Goal: Feedback & Contribution: Submit feedback/report problem

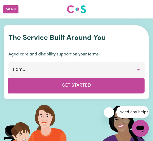
click at [9, 10] on button "Menu" at bounding box center [10, 9] width 15 height 8
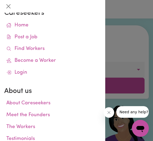
scroll to position [7, 0]
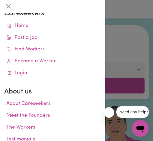
click at [19, 71] on link "Login" at bounding box center [52, 73] width 97 height 12
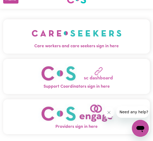
scroll to position [8, 0]
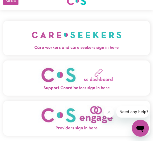
click at [82, 43] on img "Care workers and care seekers sign in here" at bounding box center [77, 35] width 90 height 20
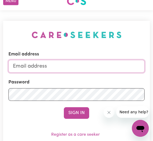
click at [56, 66] on input "Email address" at bounding box center [76, 66] width 136 height 13
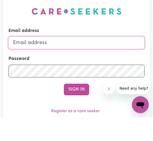
click at [47, 60] on input "Email address" at bounding box center [76, 66] width 136 height 13
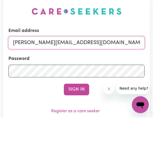
type input "[PERSON_NAME][EMAIL_ADDRESS][DOMAIN_NAME]"
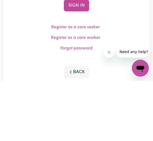
scroll to position [59, 0]
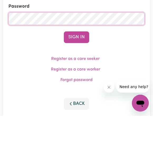
click at [83, 57] on button "Sign In" at bounding box center [76, 63] width 25 height 12
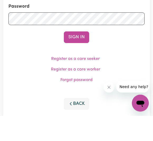
scroll to position [84, 0]
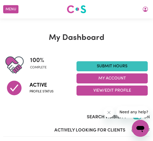
click at [148, 10] on icon "My Account" at bounding box center [146, 9] width 6 height 6
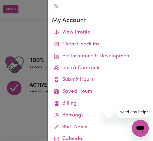
click at [88, 31] on link "View Profile" at bounding box center [100, 33] width 97 height 12
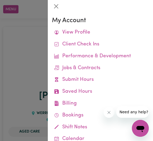
click at [88, 32] on link "View Profile" at bounding box center [100, 33] width 97 height 12
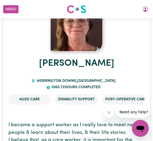
scroll to position [30, 0]
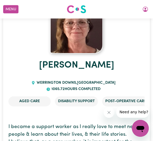
click at [129, 114] on span "Need any help?" at bounding box center [134, 112] width 29 height 4
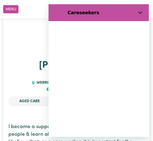
scroll to position [0, 0]
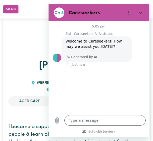
type textarea "x"
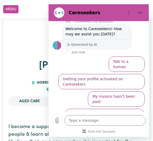
scroll to position [17, 0]
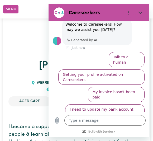
click at [84, 123] on textarea at bounding box center [105, 120] width 81 height 11
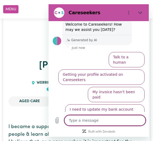
scroll to position [50, 0]
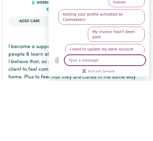
type textarea "I"
type textarea "x"
type textarea "I"
type textarea "x"
type textarea "I n"
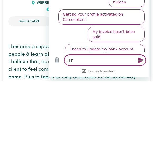
type textarea "x"
type textarea "I ne"
type textarea "x"
type textarea "I nee"
type textarea "x"
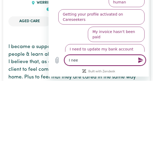
type textarea "I need"
type textarea "x"
type textarea "I need"
type textarea "x"
type textarea "I need t"
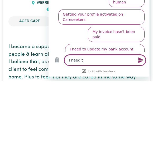
type textarea "x"
type textarea "I need to"
type textarea "x"
type textarea "I need to"
type textarea "x"
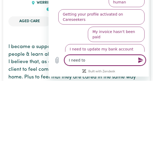
type textarea "I need to c"
type textarea "x"
type textarea "I need to ch"
type textarea "x"
type textarea "I need to cha"
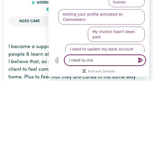
type textarea "x"
type textarea "I need to [PERSON_NAME]"
type textarea "x"
type textarea "I need to [PERSON_NAME]"
type textarea "x"
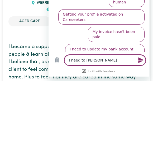
type textarea "I need to change"
type textarea "x"
type textarea "I need to change"
type textarea "x"
type textarea "I need to change m"
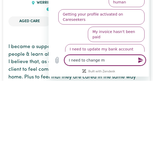
type textarea "x"
type textarea "I need to change my"
type textarea "x"
type textarea "I need to change my"
type textarea "x"
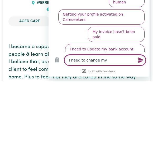
type textarea "I need to change my p"
type textarea "x"
type textarea "I need to change my pa"
type textarea "x"
type textarea "I need to change my paw"
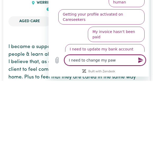
type textarea "x"
type textarea "I need to change my paww"
type textarea "x"
type textarea "I need to change my paw"
type textarea "x"
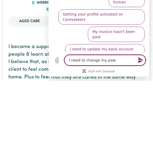
type textarea "I need to change my pa"
type textarea "x"
type textarea "I need to change my pas"
type textarea "x"
type textarea "I need to change my pass"
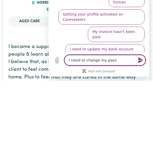
type textarea "x"
type textarea "I need to change my passw"
type textarea "x"
type textarea "I need to change my passwo"
type textarea "x"
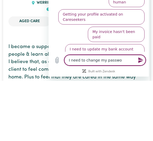
type textarea "I need to change my passwor"
type textarea "x"
type textarea "I need to change my password"
type textarea "x"
type textarea "I need to change my password"
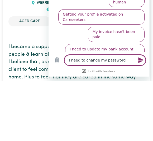
click at [142, 63] on icon "Send message" at bounding box center [141, 60] width 6 height 6
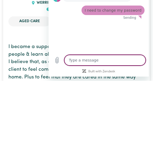
scroll to position [0, 0]
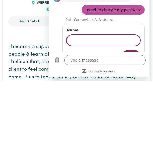
type textarea "x"
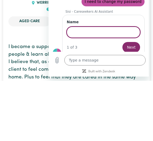
scroll to position [14, 0]
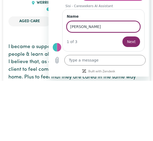
type input "[PERSON_NAME]"
click at [133, 43] on span "Next" at bounding box center [131, 42] width 9 height 6
type textarea "x"
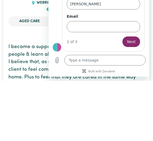
scroll to position [111, 0]
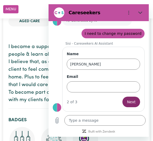
click at [82, 83] on input "Email" at bounding box center [104, 86] width 74 height 11
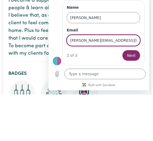
type input "[PERSON_NAME][EMAIL_ADDRESS][DOMAIN_NAME]"
click at [133, 57] on span "Next" at bounding box center [131, 55] width 9 height 6
type textarea "x"
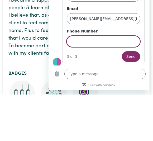
scroll to position [59, 0]
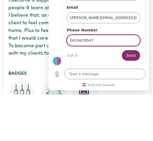
type input "0419429547"
click at [136, 57] on button "Send" at bounding box center [131, 55] width 18 height 11
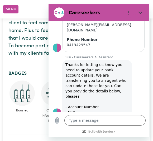
scroll to position [82, 0]
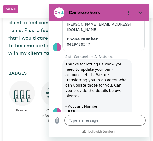
type textarea "x"
click at [80, 121] on textarea at bounding box center [105, 120] width 81 height 11
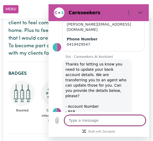
scroll to position [177, 0]
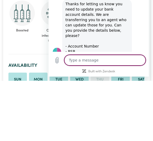
type textarea "I"
type textarea "x"
type textarea "I"
type textarea "x"
type textarea "I n"
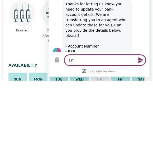
type textarea "x"
type textarea "I ne"
type textarea "x"
type textarea "I nee"
type textarea "x"
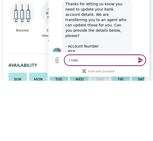
type textarea "I need"
type textarea "x"
type textarea "I need"
type textarea "x"
type textarea "I need t"
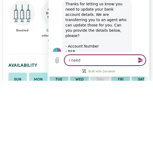
type textarea "x"
type textarea "I need to"
type textarea "x"
type textarea "I need to"
type textarea "x"
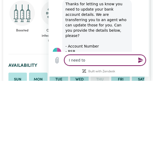
type textarea "I need to c"
type textarea "x"
type textarea "I need to ch"
type textarea "x"
type textarea "I need to cha"
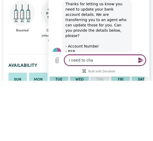
type textarea "x"
type textarea "I need to [PERSON_NAME]"
type textarea "x"
type textarea "I need to [PERSON_NAME]"
type textarea "x"
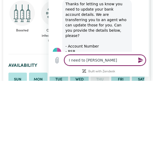
type textarea "I need to change"
type textarea "x"
type textarea "I need to change"
type textarea "x"
type textarea "I need to change my"
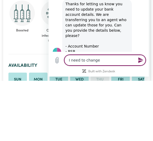
type textarea "x"
type textarea "I need to change my"
type textarea "x"
type textarea "I need to change my password"
type textarea "x"
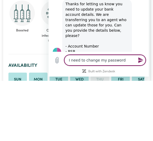
type textarea "I need to change my password"
type textarea "x"
type textarea "I need to change my password"
click at [142, 62] on icon "Send message" at bounding box center [141, 60] width 6 height 6
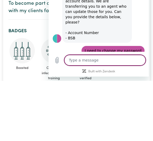
scroll to position [95, 0]
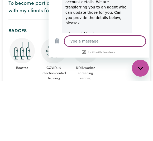
type textarea "x"
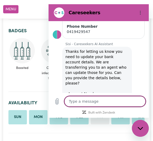
scroll to position [36, 0]
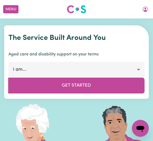
click at [11, 8] on button "Menu" at bounding box center [10, 9] width 15 height 8
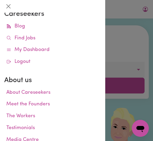
scroll to position [11, 0]
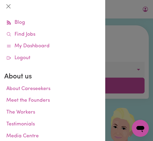
click at [6, 4] on button "Close" at bounding box center [8, 6] width 8 height 8
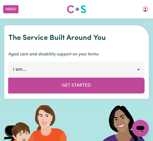
click at [148, 8] on icon "My Account" at bounding box center [145, 9] width 5 height 5
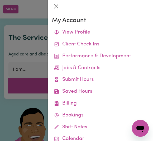
scroll to position [0, 0]
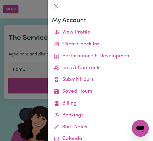
click at [77, 30] on link "View Profile" at bounding box center [100, 33] width 97 height 12
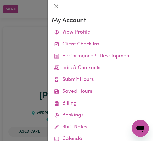
click at [81, 32] on link "View Profile" at bounding box center [100, 33] width 97 height 12
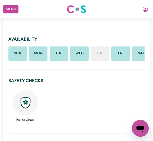
scroll to position [263, 0]
click at [81, 61] on li "Wed" at bounding box center [79, 54] width 19 height 14
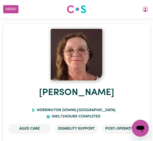
scroll to position [0, 0]
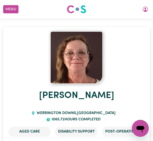
click at [10, 8] on button "Menu" at bounding box center [10, 9] width 15 height 8
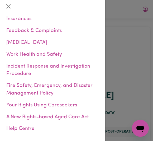
scroll to position [272, 0]
click at [25, 123] on link "Help Centre" at bounding box center [52, 129] width 97 height 12
